Goal: Task Accomplishment & Management: Complete application form

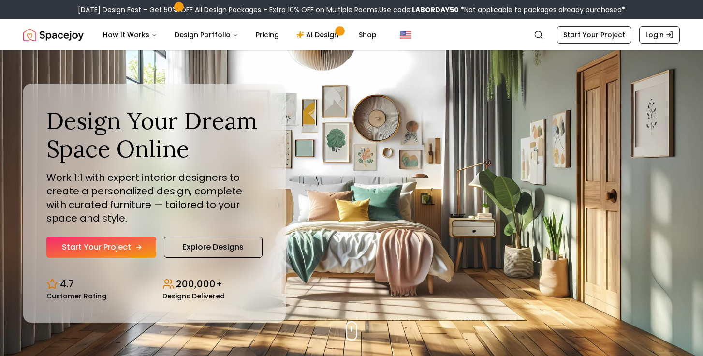
click at [105, 248] on link "Start Your Project" at bounding box center [101, 246] width 110 height 21
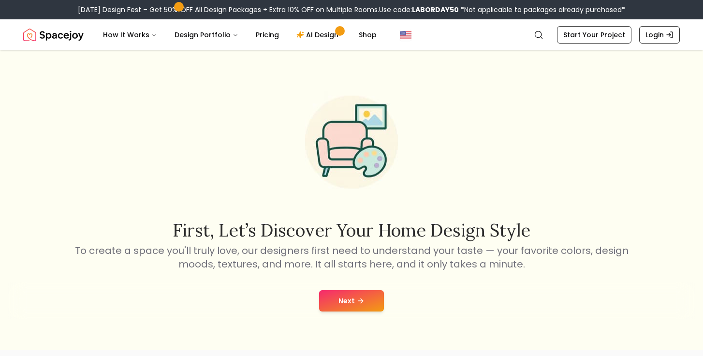
click at [339, 296] on button "Next" at bounding box center [351, 300] width 65 height 21
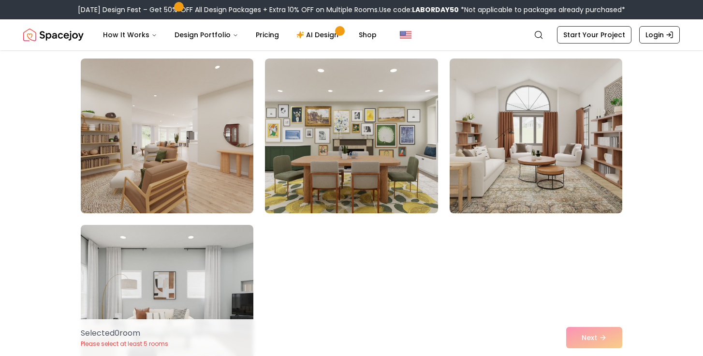
scroll to position [405, 0]
